Goal: Task Accomplishment & Management: Use online tool/utility

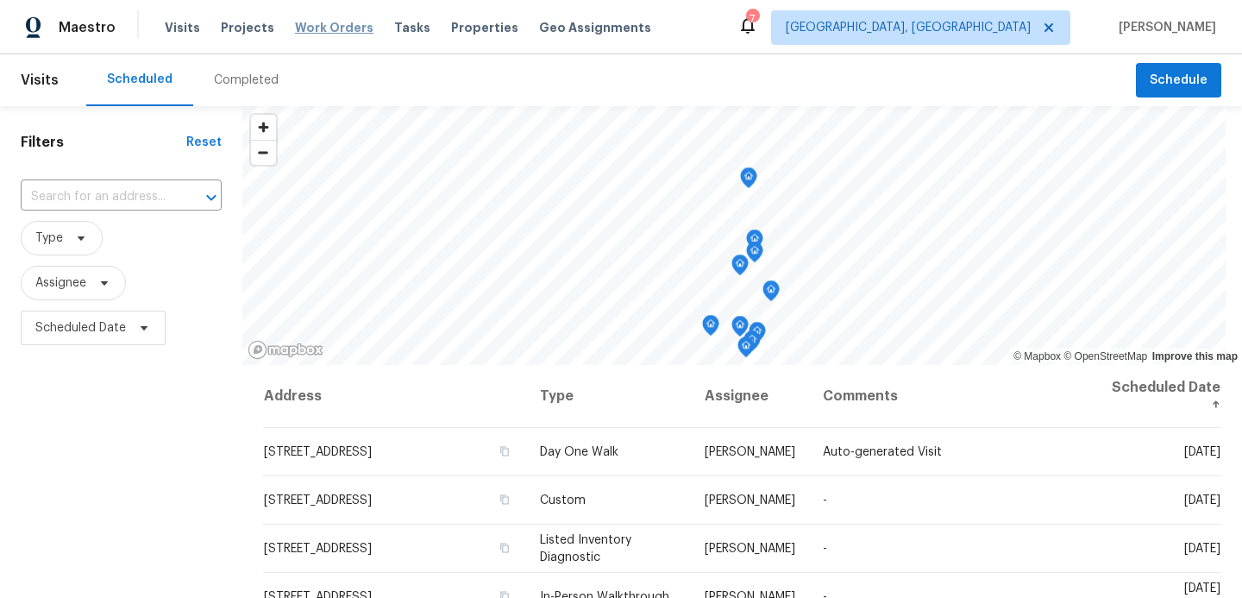
click at [315, 24] on span "Work Orders" at bounding box center [334, 27] width 78 height 17
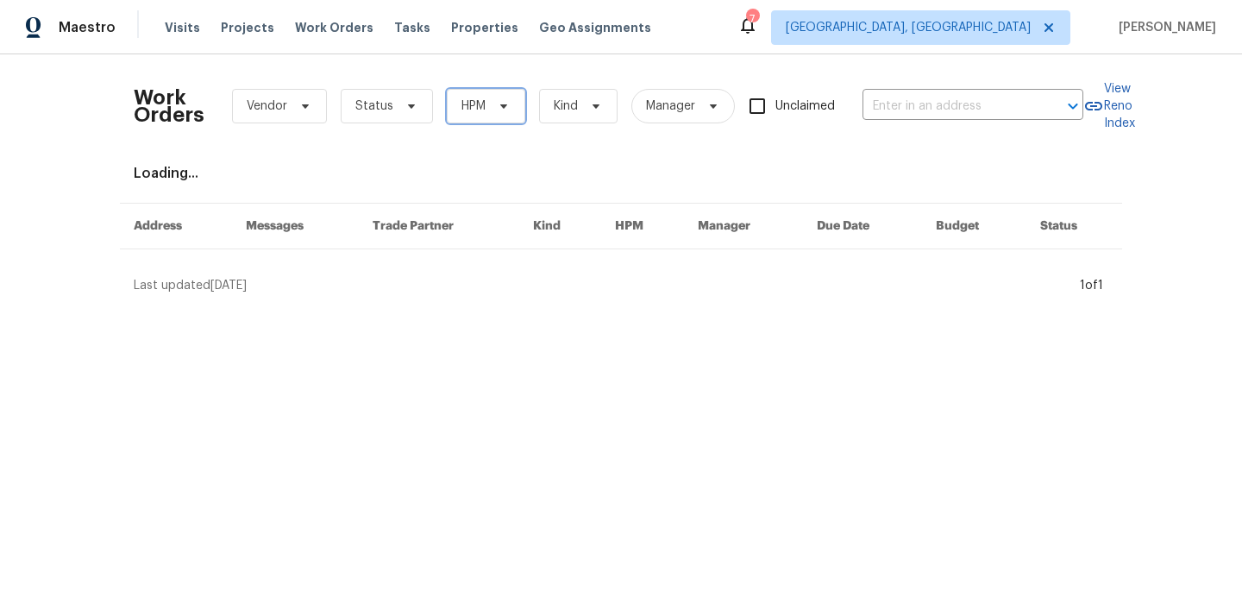
click at [516, 110] on span "HPM" at bounding box center [486, 106] width 78 height 34
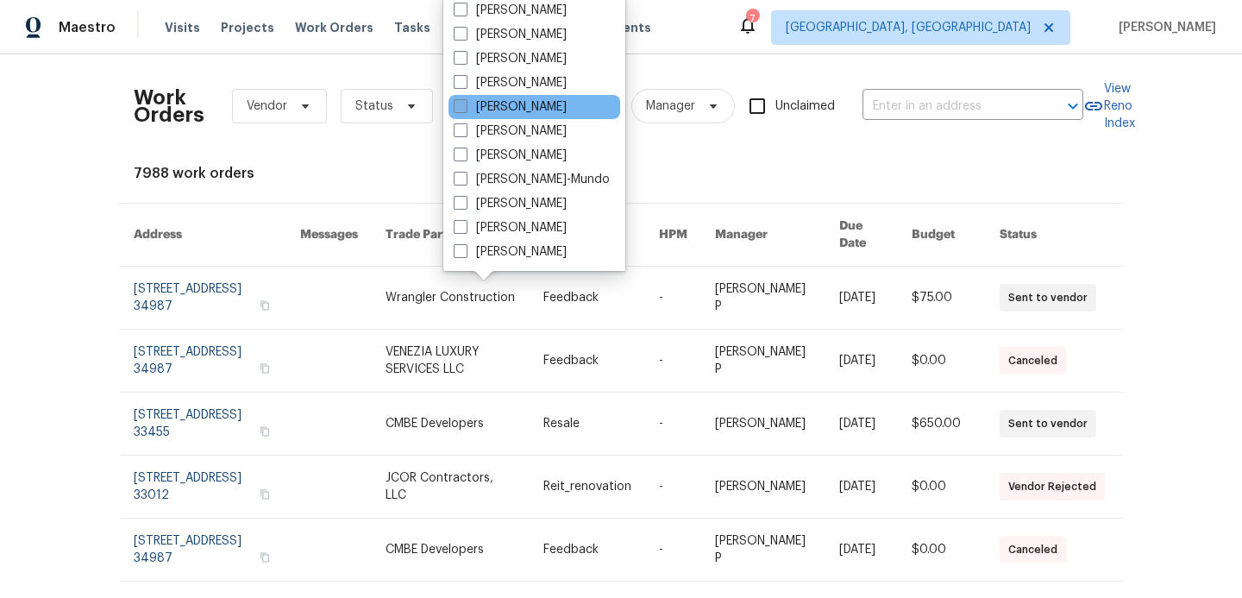
click at [465, 103] on span at bounding box center [461, 106] width 14 height 14
click at [465, 103] on input "[PERSON_NAME]" at bounding box center [459, 103] width 11 height 11
checkbox input "true"
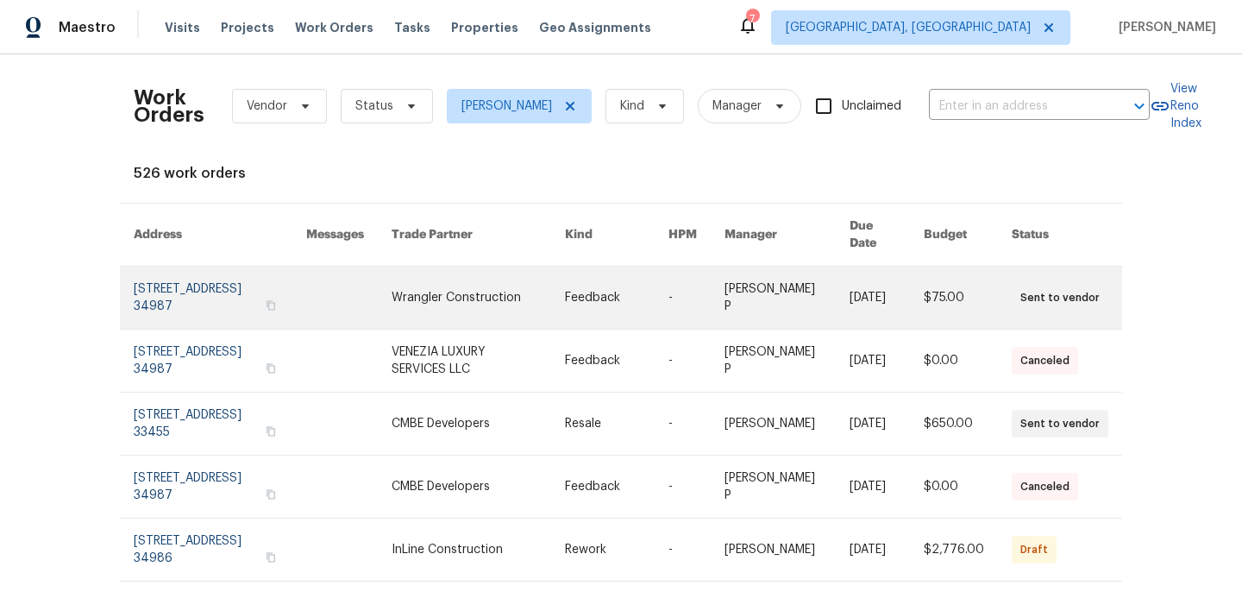
click at [210, 272] on link at bounding box center [220, 297] width 172 height 62
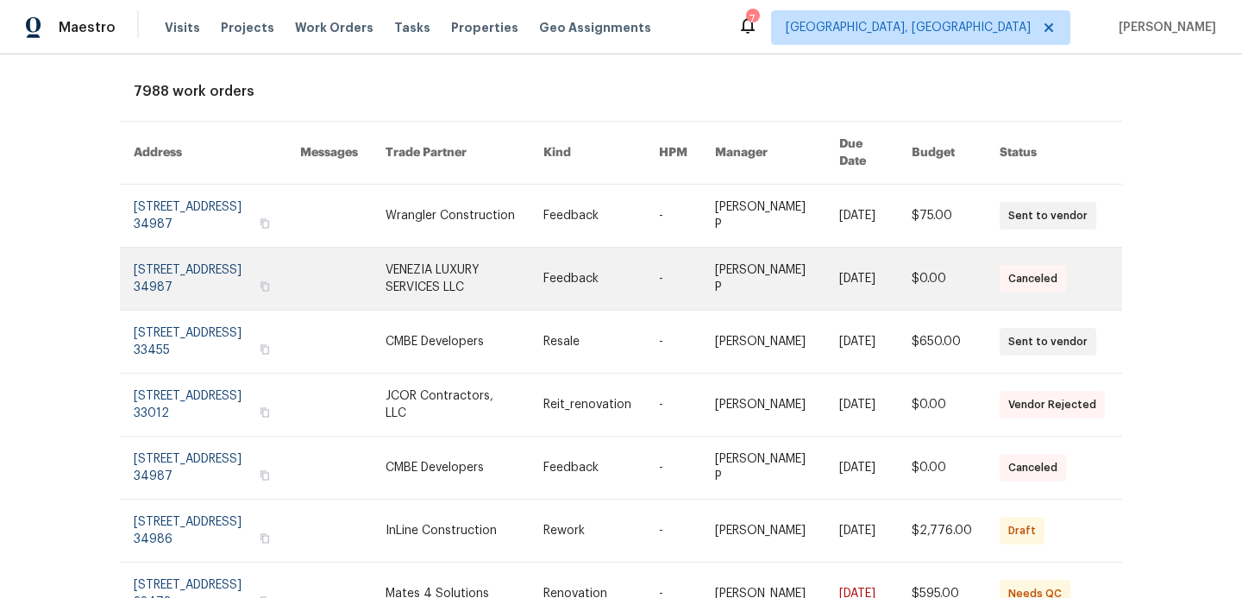
scroll to position [83, 0]
click at [221, 260] on link at bounding box center [217, 278] width 166 height 62
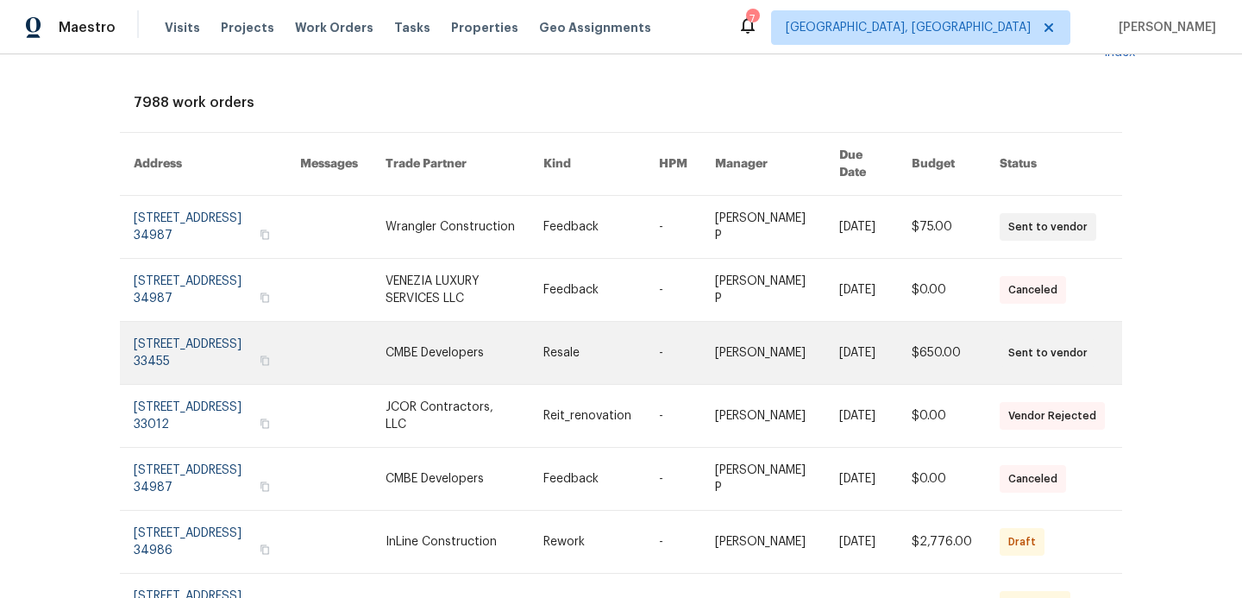
scroll to position [75, 0]
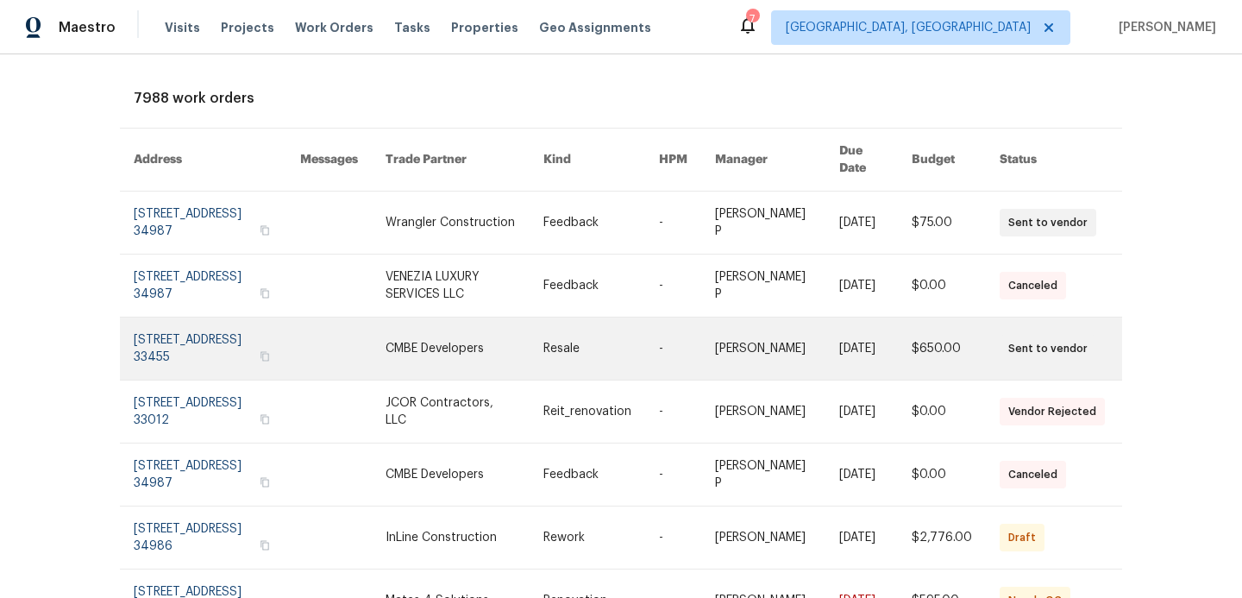
click at [247, 333] on link at bounding box center [217, 348] width 166 height 62
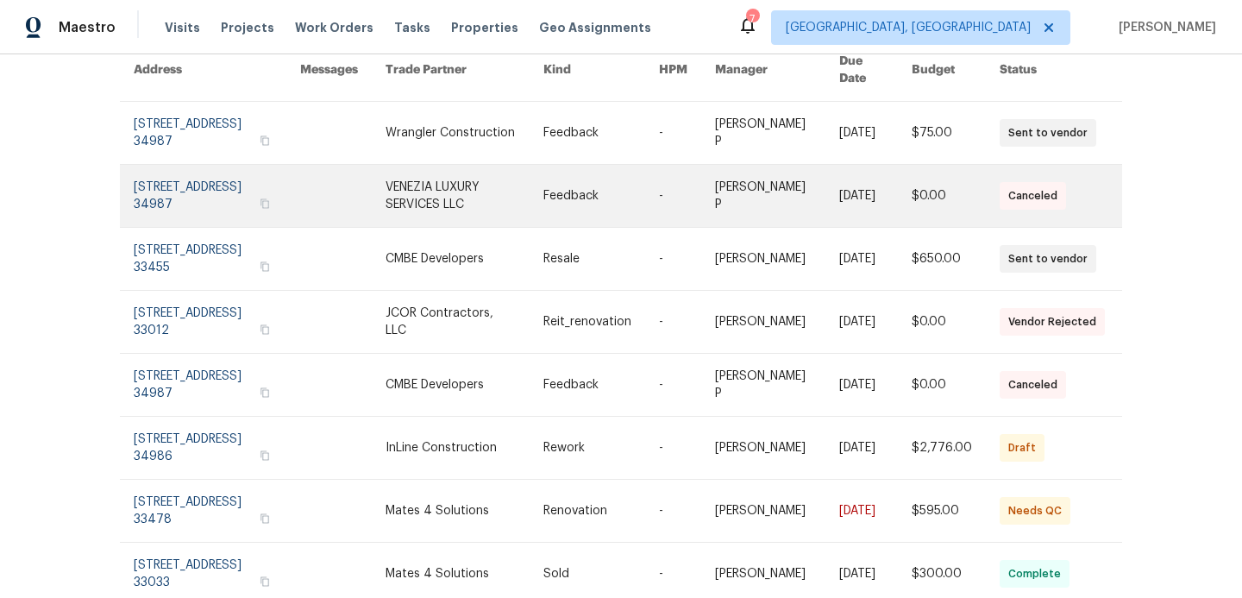
scroll to position [175, 0]
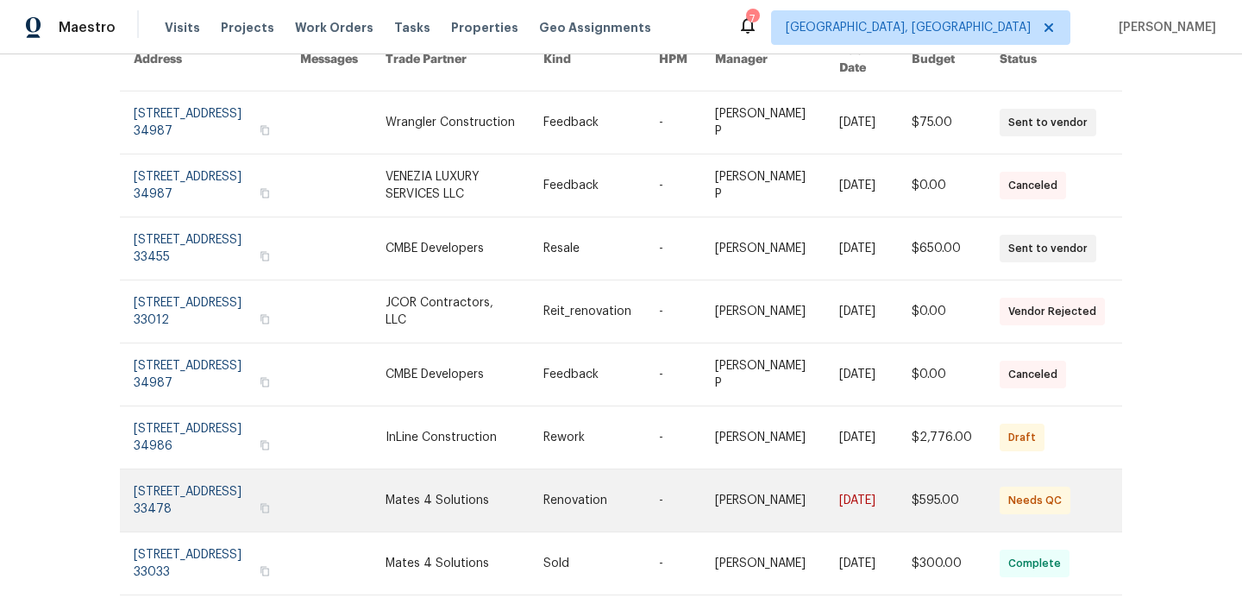
click at [322, 490] on td at bounding box center [328, 500] width 85 height 63
click at [243, 472] on link at bounding box center [217, 500] width 166 height 62
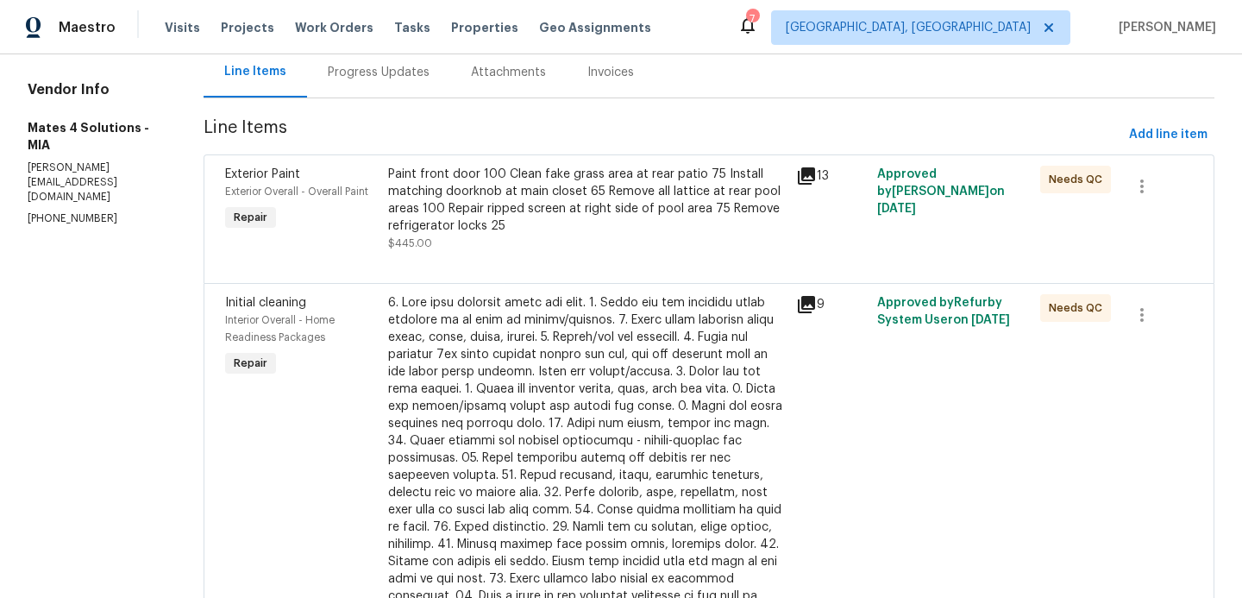
scroll to position [181, 0]
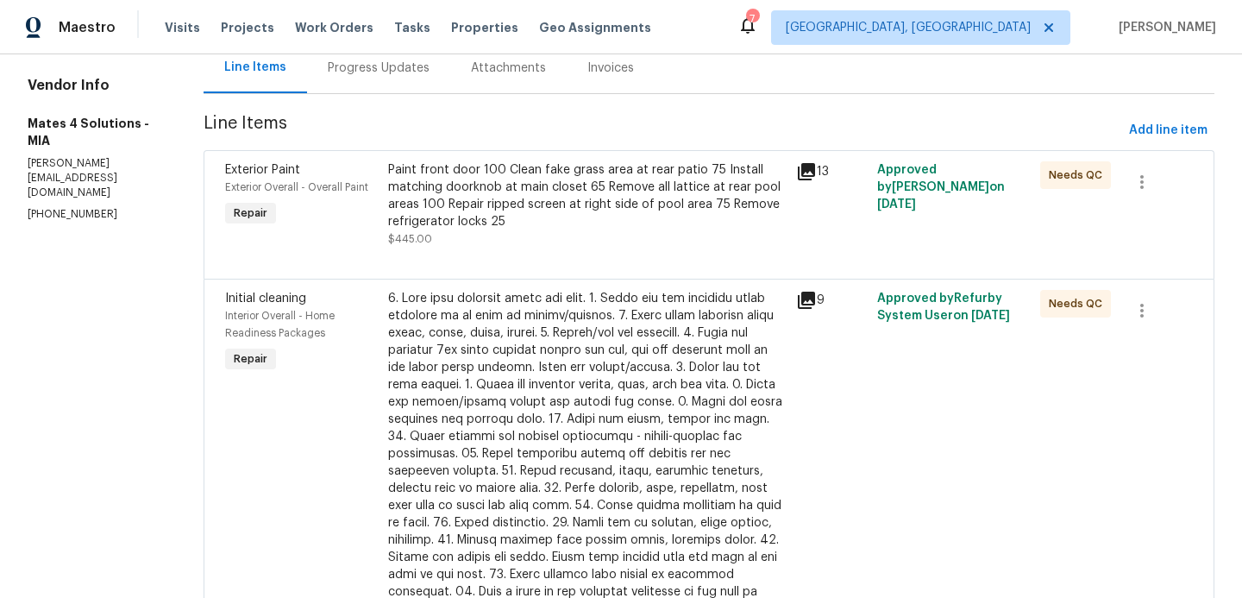
click at [775, 354] on div at bounding box center [587, 479] width 398 height 379
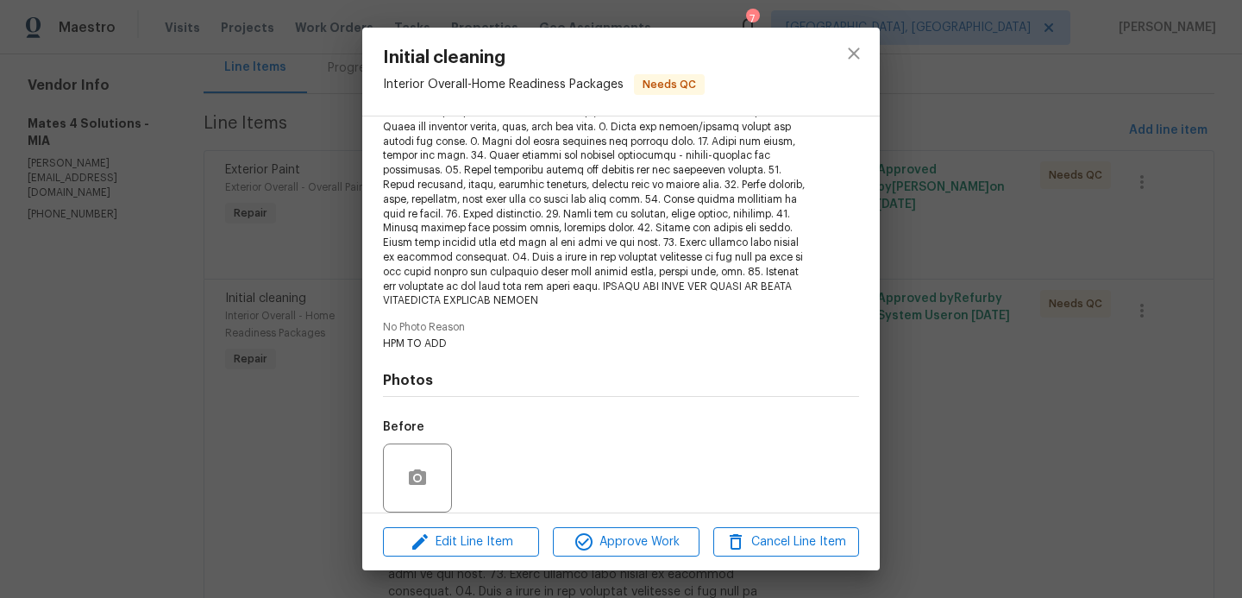
scroll to position [385, 0]
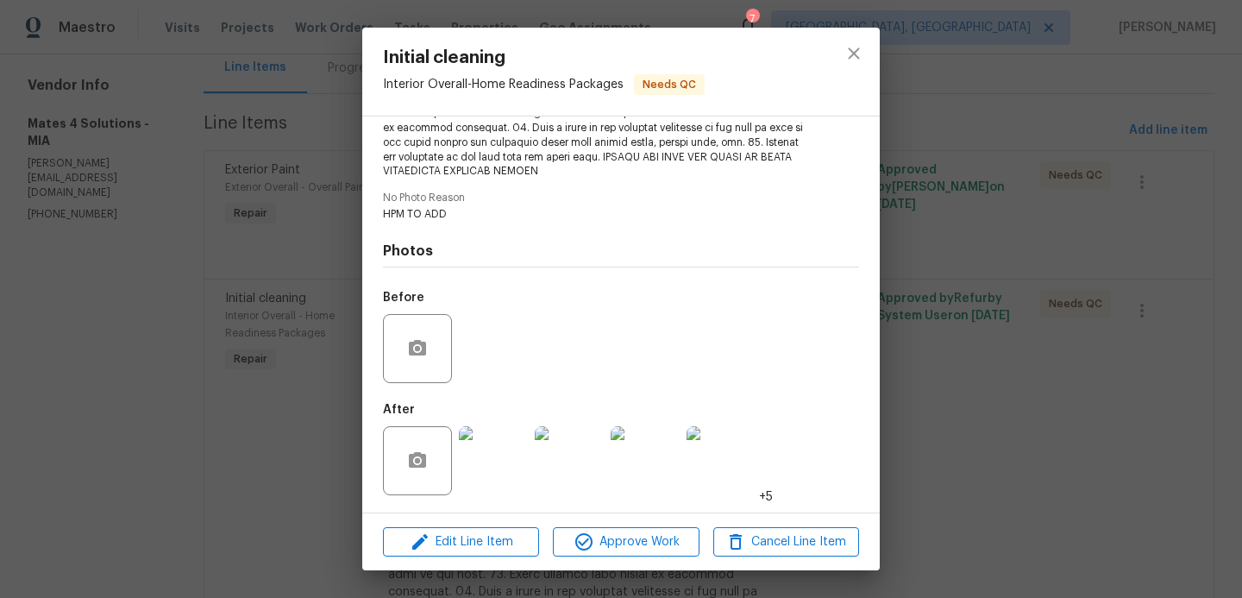
click at [481, 484] on img at bounding box center [493, 460] width 69 height 69
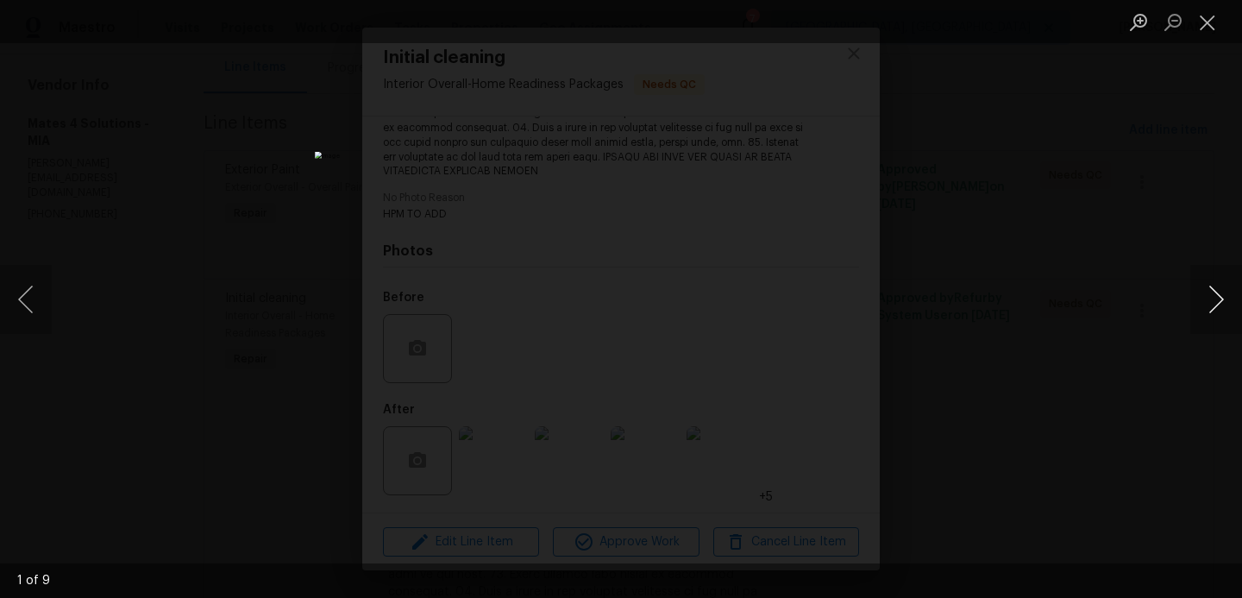
click at [1214, 294] on button "Next image" at bounding box center [1216, 299] width 52 height 69
click at [1213, 294] on button "Next image" at bounding box center [1216, 299] width 52 height 69
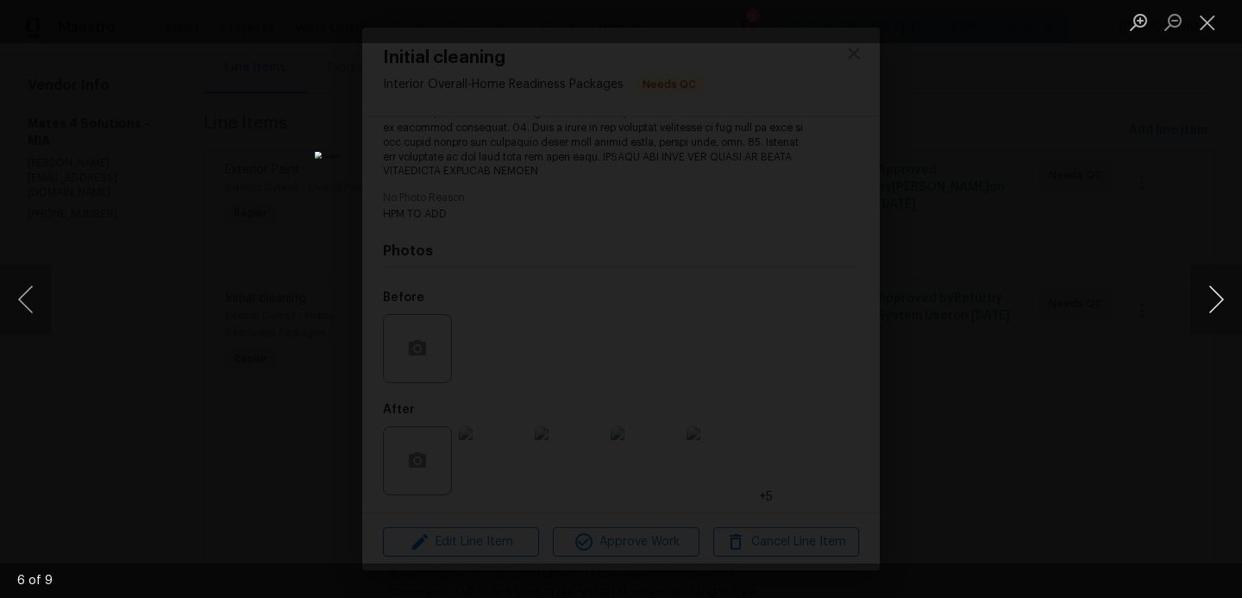
click at [1213, 294] on button "Next image" at bounding box center [1216, 299] width 52 height 69
click at [1215, 31] on button "Close lightbox" at bounding box center [1207, 22] width 34 height 30
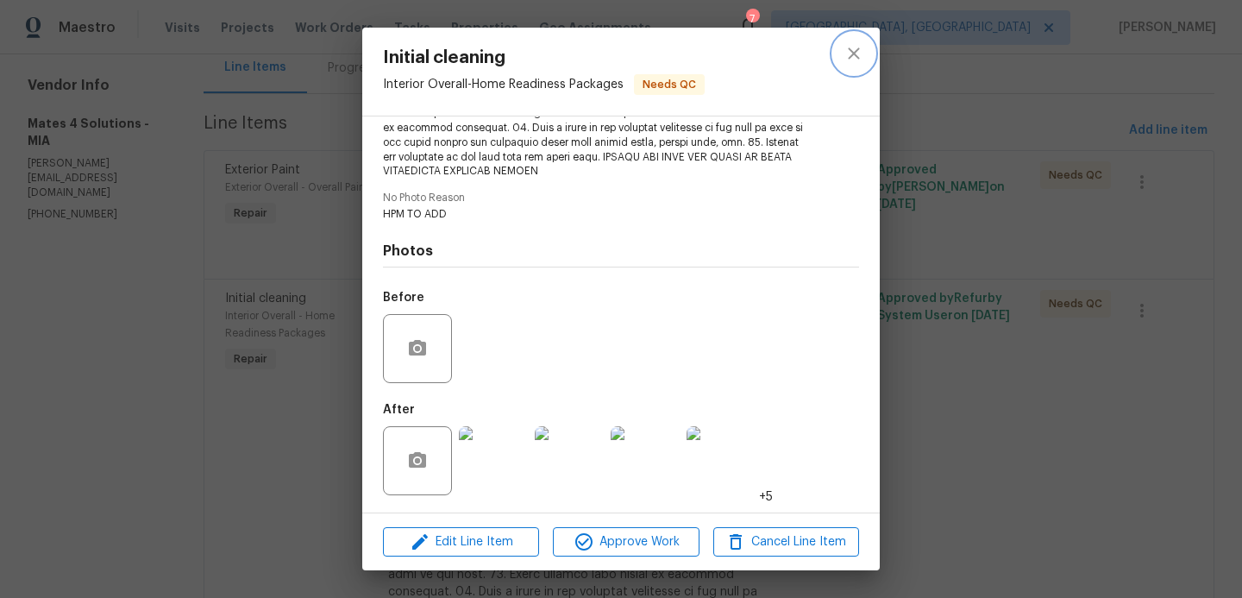
click at [863, 53] on icon "close" at bounding box center [853, 53] width 21 height 21
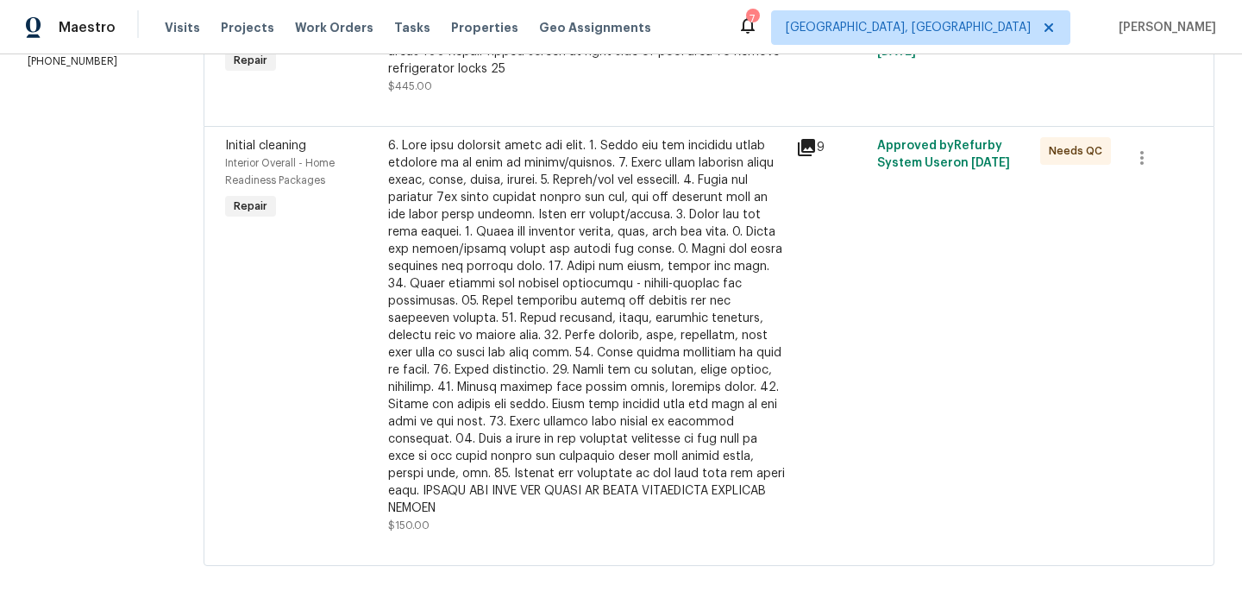
scroll to position [0, 0]
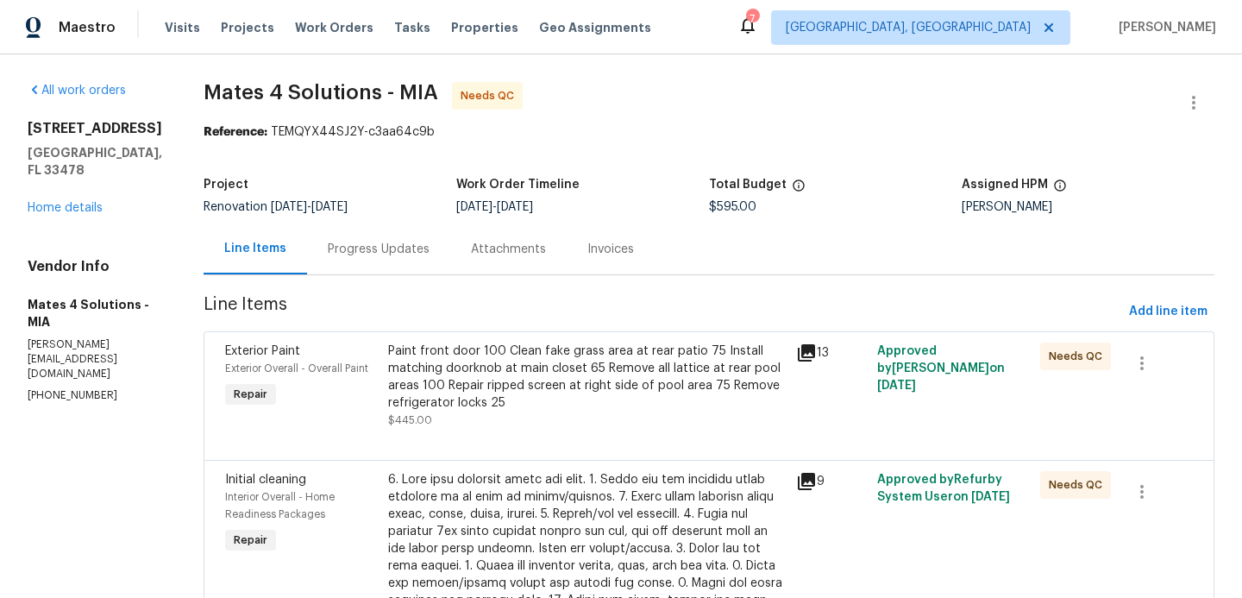
click at [493, 373] on div "Paint front door 100 Clean fake grass area at rear patio 75 Install matching do…" at bounding box center [587, 376] width 398 height 69
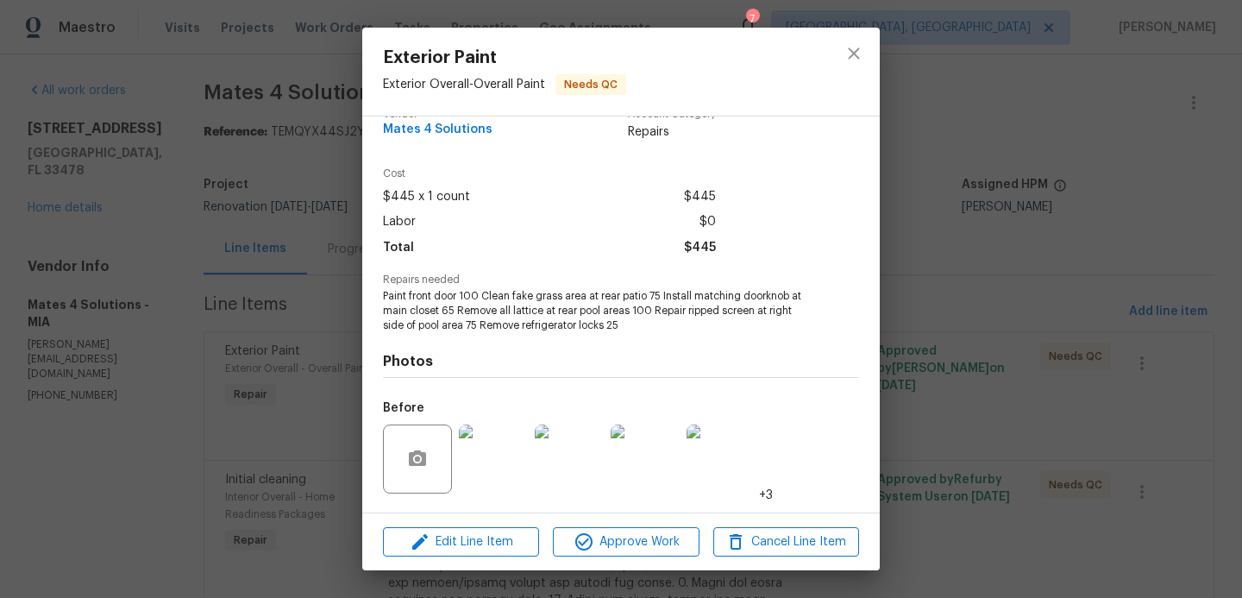
scroll to position [32, 0]
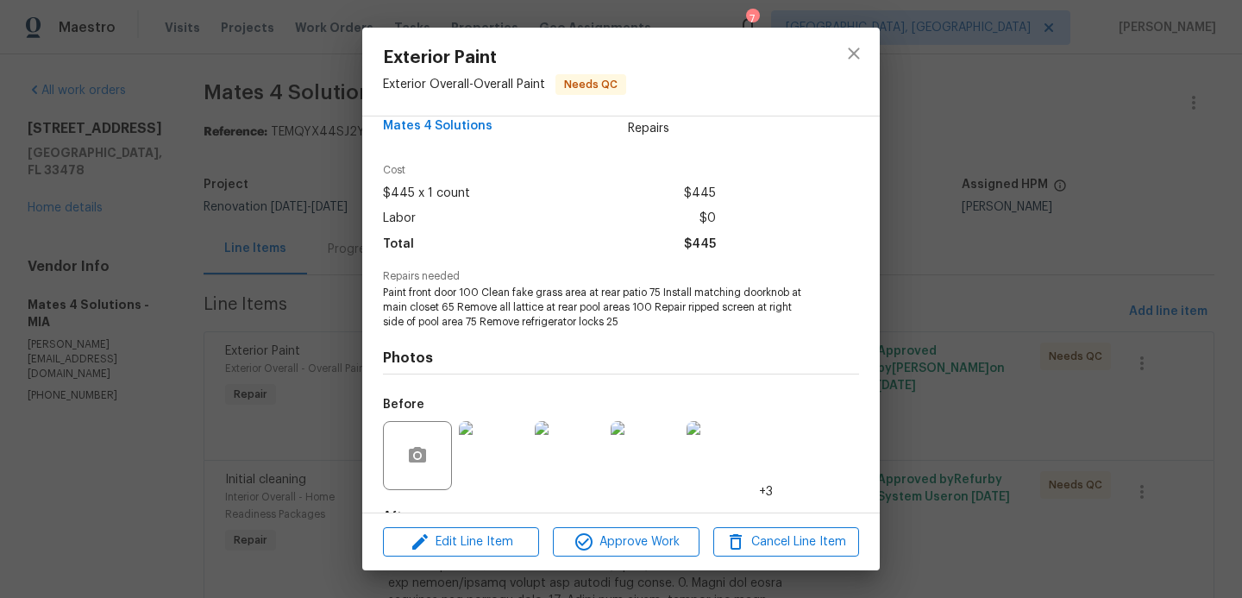
click at [479, 325] on span "Paint front door 100 Clean fake grass area at rear patio 75 Install matching do…" at bounding box center [597, 306] width 429 height 43
click at [479, 316] on span "Paint front door 100 Clean fake grass area at rear patio 75 Install matching do…" at bounding box center [597, 306] width 429 height 43
click at [477, 321] on span "Paint front door 100 Clean fake grass area at rear patio 75 Install matching do…" at bounding box center [597, 306] width 429 height 43
click at [451, 544] on span "Edit Line Item" at bounding box center [461, 542] width 146 height 22
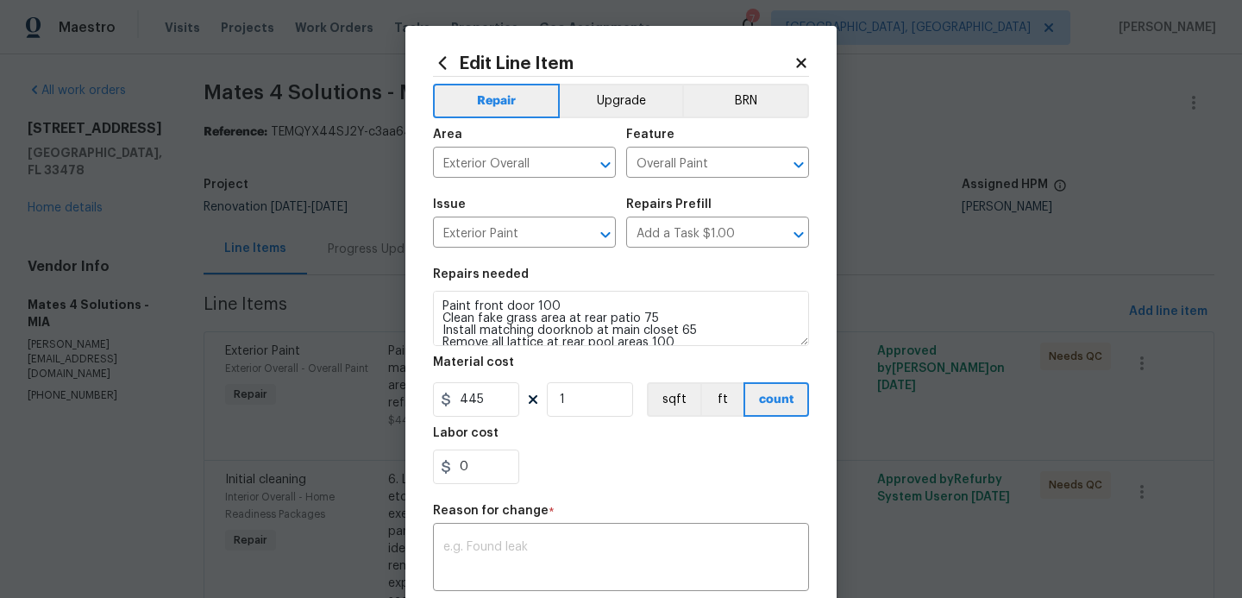
scroll to position [36, 0]
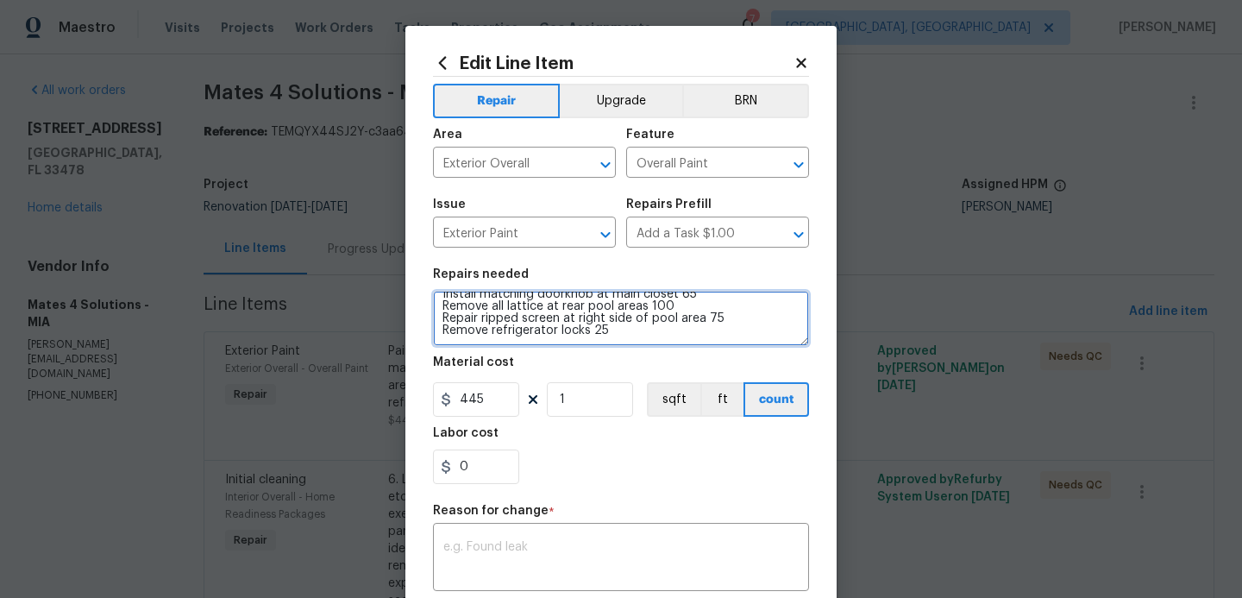
click at [720, 318] on textarea "Paint front door 100 Clean fake grass area at rear patio 75 Install matching do…" at bounding box center [621, 318] width 376 height 55
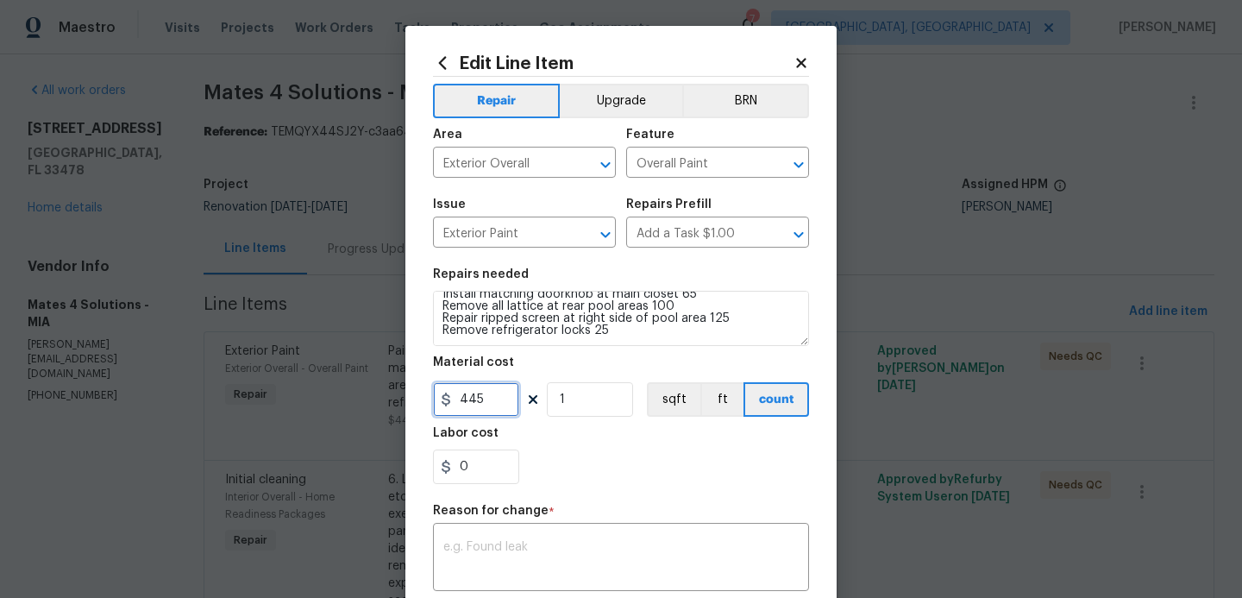
click at [502, 398] on input "445" at bounding box center [476, 399] width 86 height 34
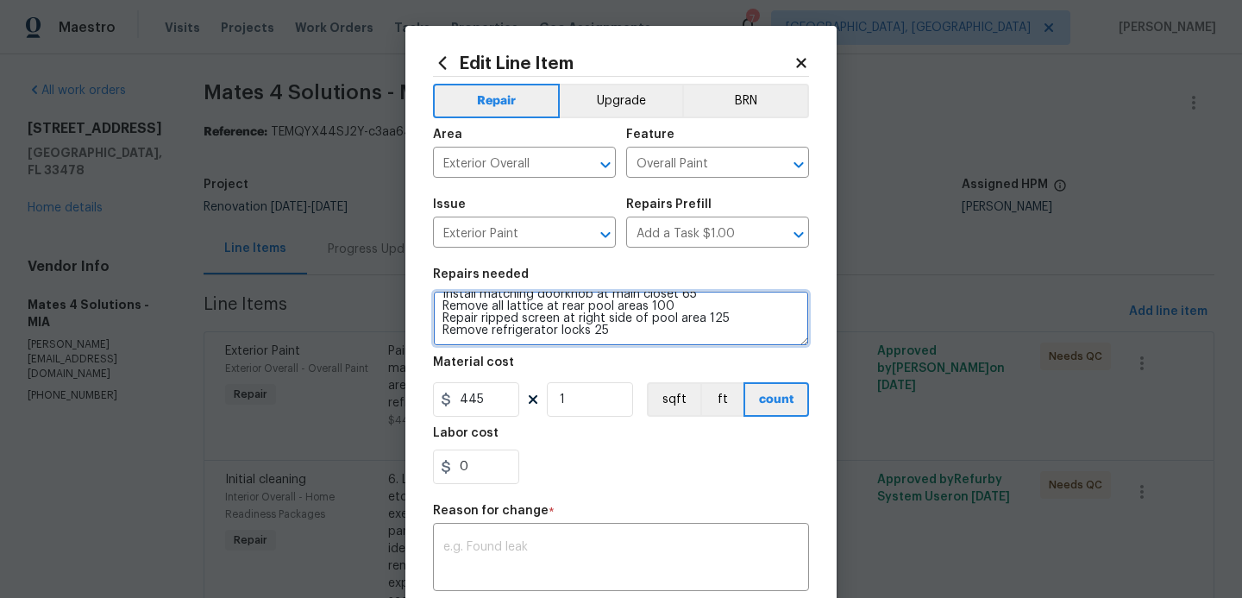
click at [730, 313] on textarea "Paint front door 100 Clean fake grass area at rear patio 75 Install matching do…" at bounding box center [621, 318] width 376 height 55
type textarea "Paint front door 100 Clean fake grass area at rear patio 75 Install matching do…"
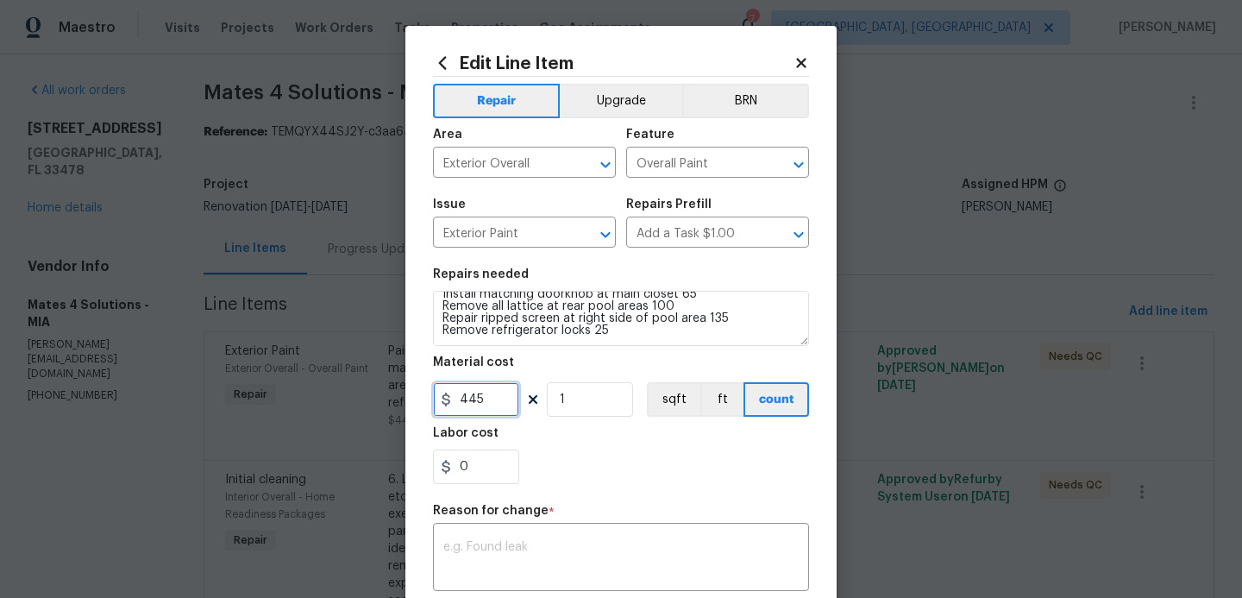
click at [486, 401] on input "445" at bounding box center [476, 399] width 86 height 34
type input "505"
click at [501, 546] on textarea at bounding box center [620, 559] width 355 height 36
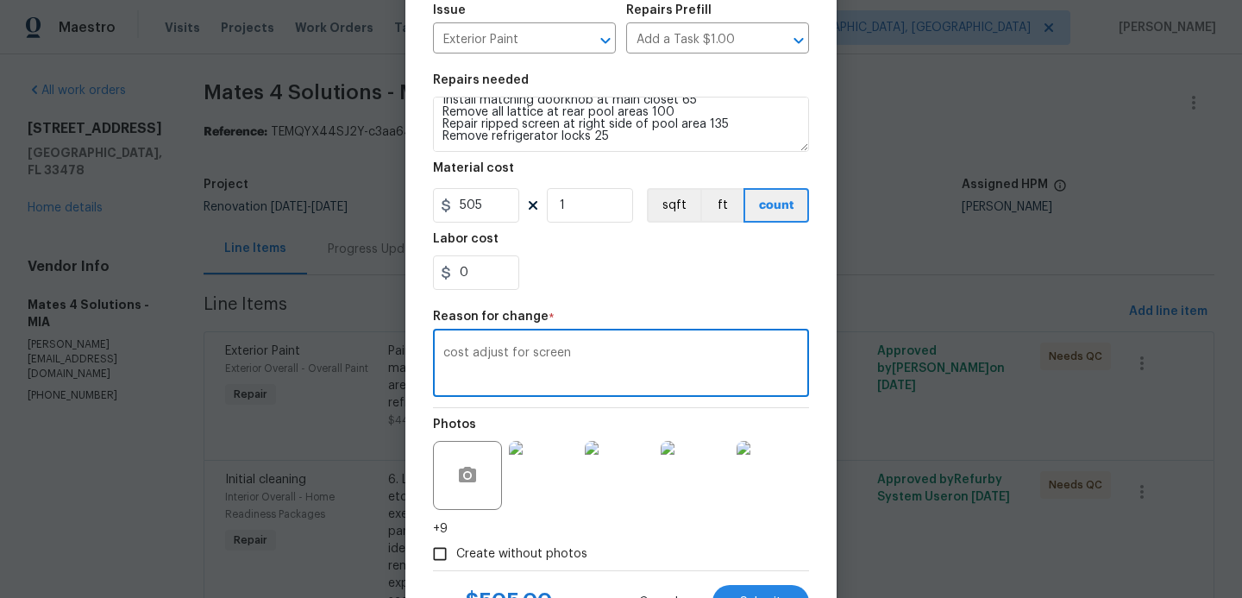
scroll to position [270, 0]
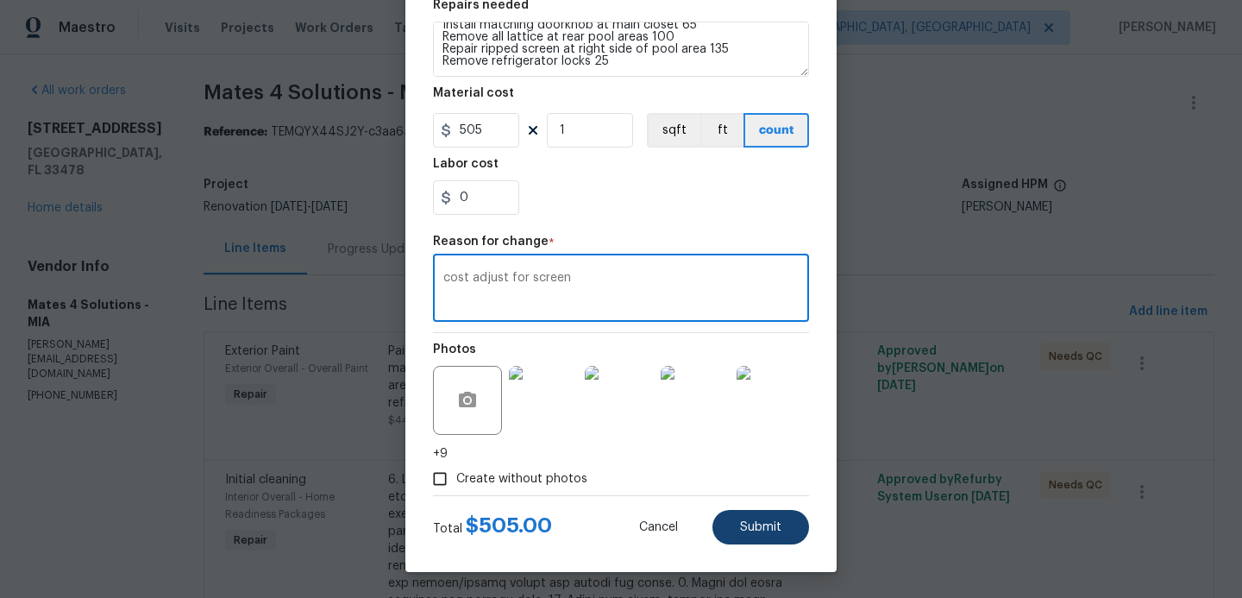
type textarea "cost adjust for screen"
click at [782, 536] on button "Submit" at bounding box center [760, 527] width 97 height 34
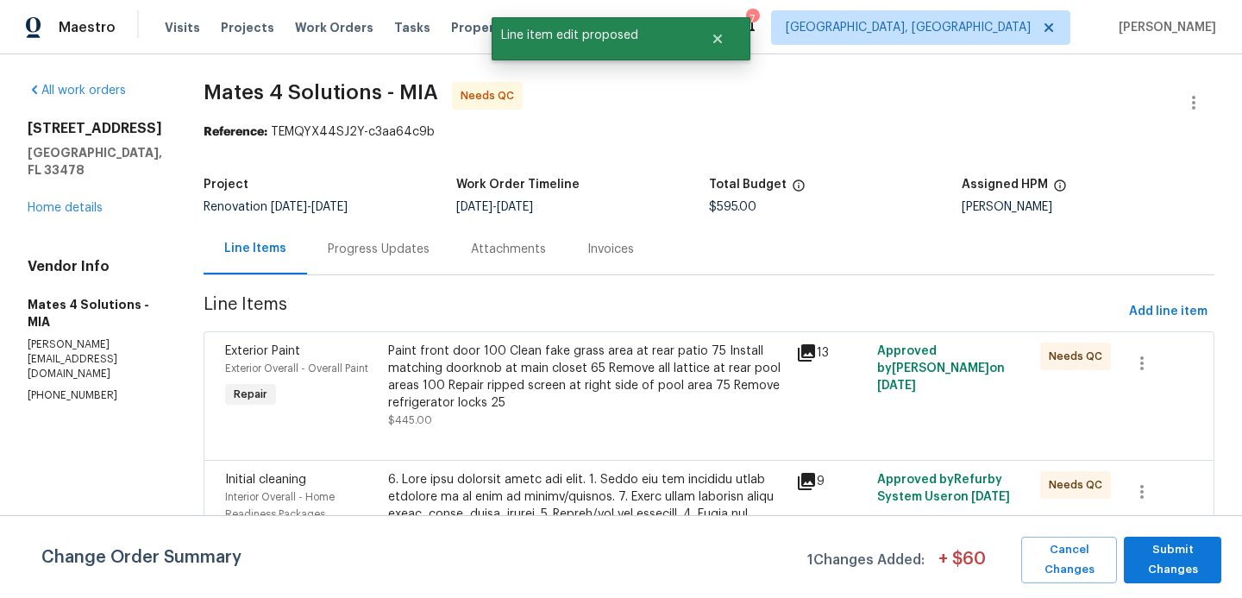
scroll to position [0, 0]
click at [1143, 554] on span "Submit Changes" at bounding box center [1172, 560] width 80 height 40
